Goal: Transaction & Acquisition: Purchase product/service

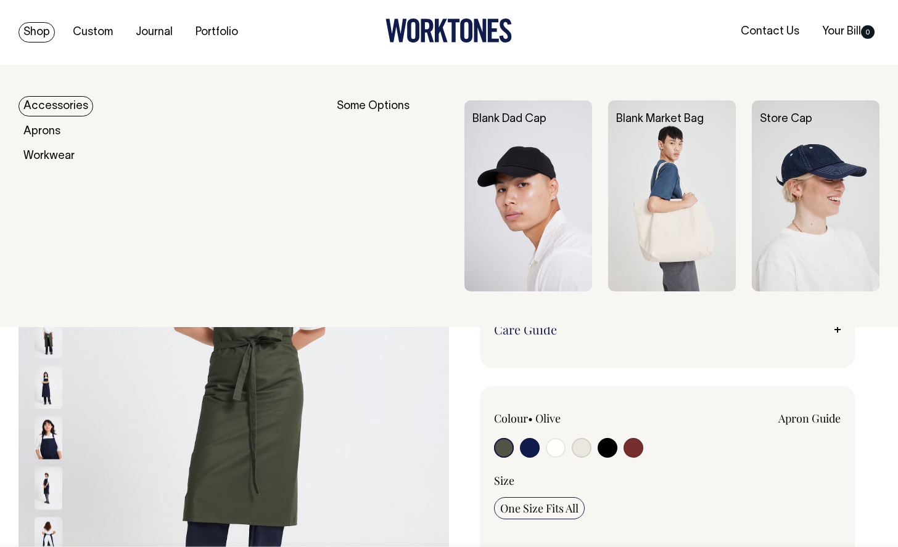
click at [41, 100] on link "Accessories" at bounding box center [55, 106] width 75 height 20
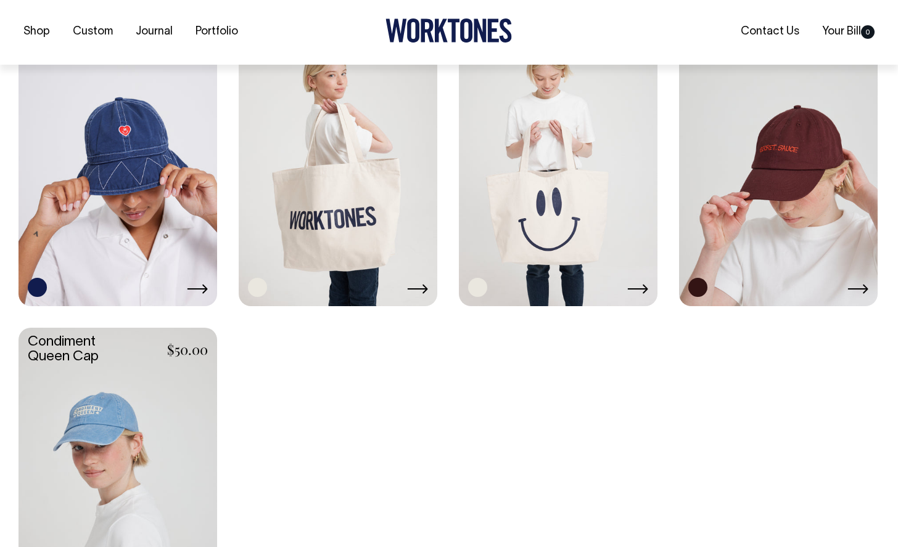
scroll to position [1010, 0]
click at [350, 242] on link at bounding box center [338, 155] width 198 height 295
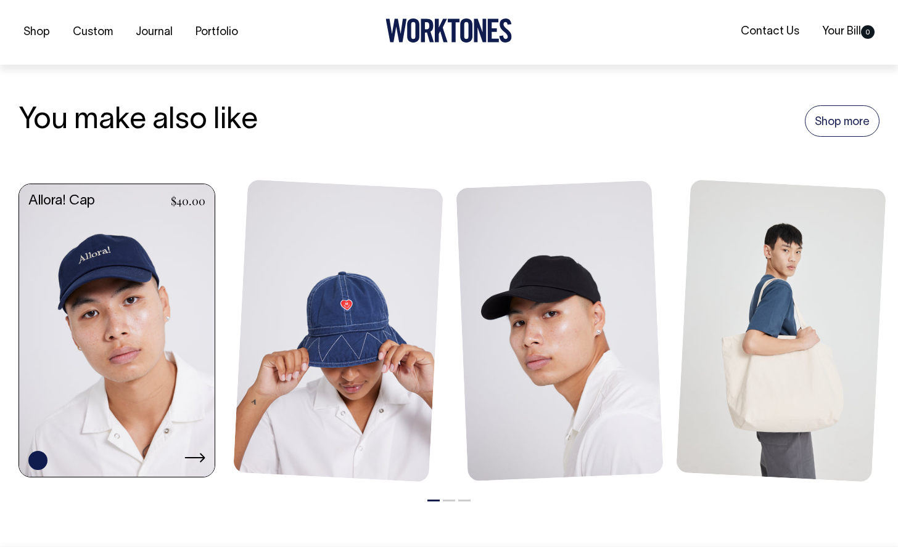
scroll to position [699, 0]
